Goal: Task Accomplishment & Management: Manage account settings

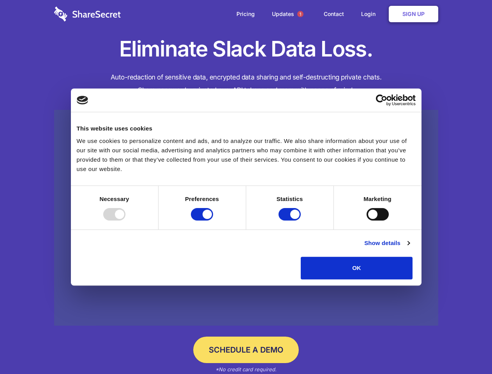
click at [125, 221] on div at bounding box center [114, 214] width 22 height 12
click at [213, 221] on input "Preferences" at bounding box center [202, 214] width 22 height 12
checkbox input "false"
click at [291, 221] on input "Statistics" at bounding box center [290, 214] width 22 height 12
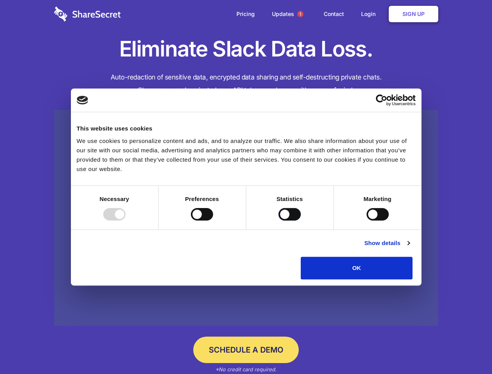
checkbox input "false"
click at [367, 221] on input "Marketing" at bounding box center [378, 214] width 22 height 12
checkbox input "true"
click at [409, 248] on link "Show details" at bounding box center [386, 242] width 45 height 9
